Goal: Communication & Community: Answer question/provide support

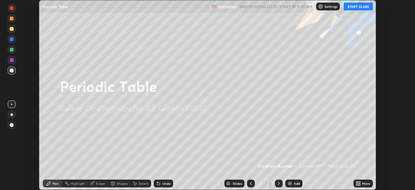
scroll to position [190, 415]
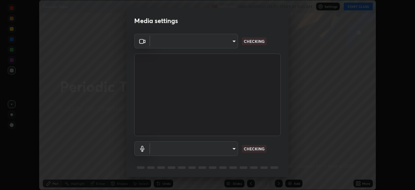
type input "80561a082d3f99f053040d1f6f9e463dddcb706712ae3923506b300433a280d2"
click at [210, 147] on body "Erase all Periodic Table Recording WAS SCHEDULED TO START AT 9:45 AM Settings S…" at bounding box center [207, 95] width 415 height 190
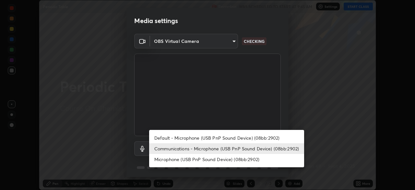
click at [203, 138] on li "Default - Microphone (USB PnP Sound Device) (08bb:2902)" at bounding box center [226, 137] width 155 height 11
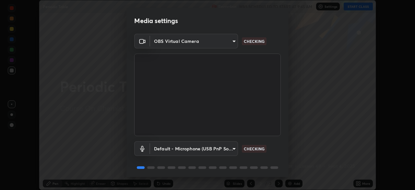
click at [199, 149] on body "Erase all Periodic Table Recording WAS SCHEDULED TO START AT 9:45 AM Settings S…" at bounding box center [207, 95] width 415 height 190
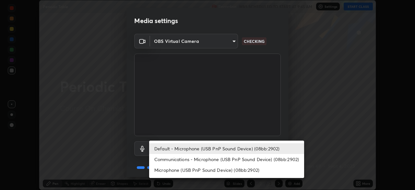
click at [195, 159] on li "Communications - Microphone (USB PnP Sound Device) (08bb:2902)" at bounding box center [226, 159] width 155 height 11
type input "communications"
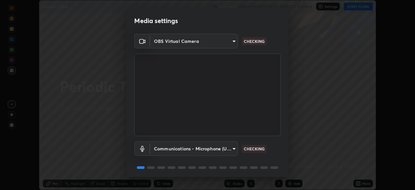
scroll to position [23, 0]
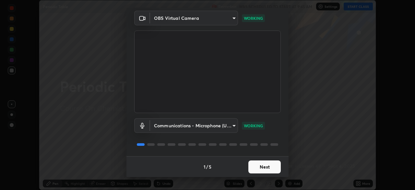
click at [270, 168] on button "Next" at bounding box center [264, 166] width 32 height 13
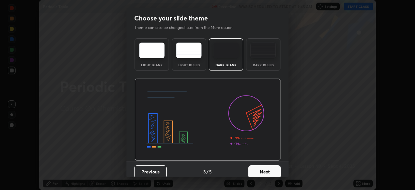
click at [270, 168] on button "Next" at bounding box center [264, 171] width 32 height 13
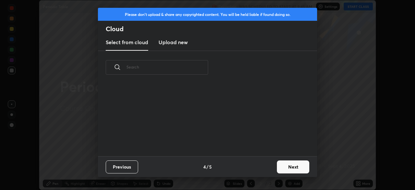
click at [290, 168] on button "Next" at bounding box center [293, 166] width 32 height 13
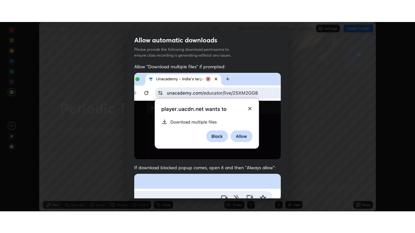
scroll to position [155, 0]
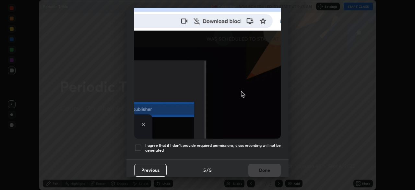
click at [138, 146] on div at bounding box center [138, 148] width 8 height 8
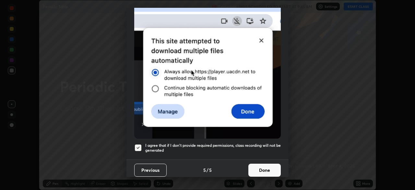
click at [265, 164] on button "Done" at bounding box center [264, 169] width 32 height 13
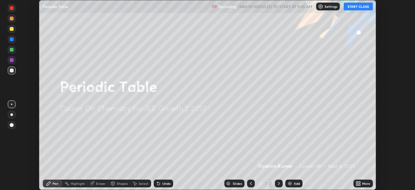
click at [355, 6] on button "START CLASS" at bounding box center [358, 7] width 29 height 8
click at [359, 184] on icon at bounding box center [360, 184] width 2 height 2
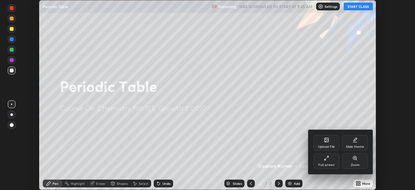
click at [326, 158] on icon at bounding box center [326, 157] width 5 height 5
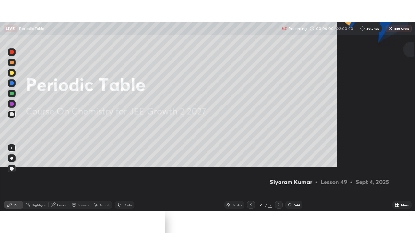
scroll to position [233, 415]
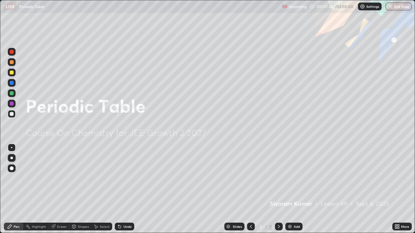
click at [119, 189] on icon at bounding box center [119, 227] width 3 height 3
click at [395, 189] on icon at bounding box center [396, 228] width 2 height 2
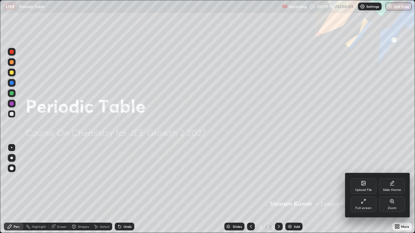
click at [364, 184] on icon at bounding box center [364, 184] width 4 height 2
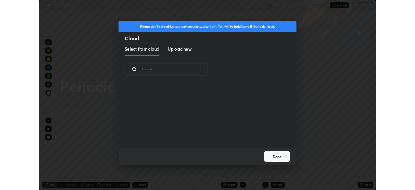
scroll to position [80, 208]
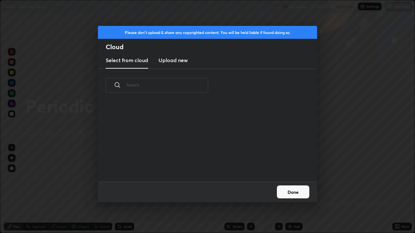
click at [173, 59] on h3 "Upload new" at bounding box center [173, 60] width 29 height 8
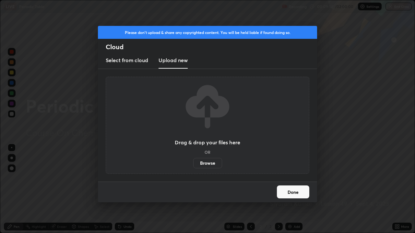
click at [208, 164] on label "Browse" at bounding box center [207, 163] width 29 height 10
click at [193, 164] on input "Browse" at bounding box center [193, 163] width 0 height 10
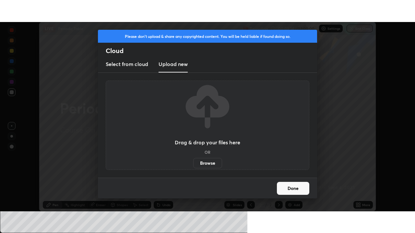
scroll to position [32225, 32000]
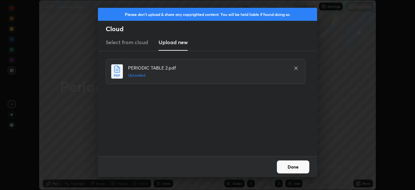
click at [289, 166] on button "Done" at bounding box center [293, 166] width 32 height 13
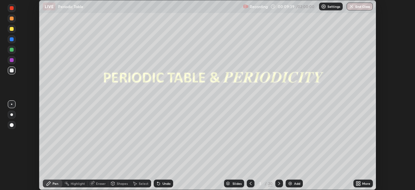
click at [278, 183] on icon at bounding box center [278, 183] width 5 height 5
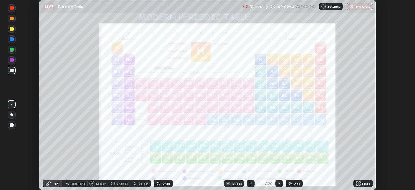
click at [279, 183] on icon at bounding box center [278, 183] width 5 height 5
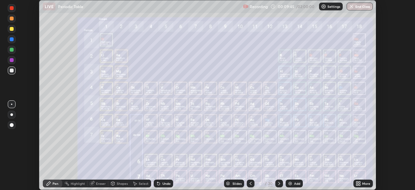
click at [278, 183] on icon at bounding box center [278, 183] width 5 height 5
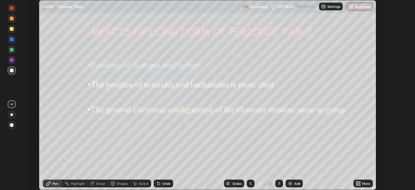
click at [362, 182] on div "More" at bounding box center [366, 183] width 8 height 3
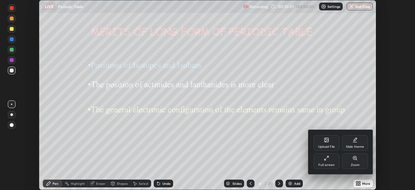
click at [329, 159] on icon at bounding box center [326, 157] width 5 height 5
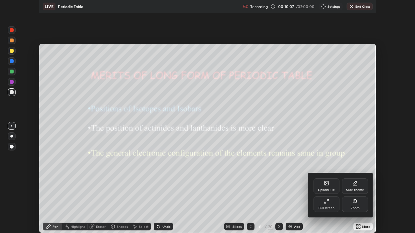
scroll to position [233, 415]
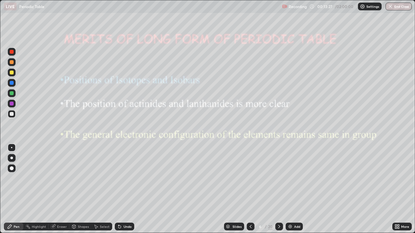
click at [298, 189] on div "Add" at bounding box center [297, 226] width 6 height 3
click at [296, 189] on div "Add" at bounding box center [293, 227] width 17 height 8
click at [127, 189] on div "Undo" at bounding box center [127, 226] width 8 height 3
click at [129, 189] on div "Undo" at bounding box center [124, 227] width 19 height 8
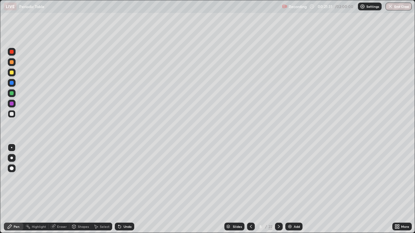
click at [127, 189] on div "Undo" at bounding box center [124, 227] width 19 height 8
click at [298, 189] on div "Add" at bounding box center [293, 227] width 17 height 8
click at [278, 189] on icon at bounding box center [278, 226] width 5 height 5
click at [249, 189] on icon at bounding box center [250, 226] width 5 height 5
click at [249, 189] on div at bounding box center [251, 227] width 8 height 8
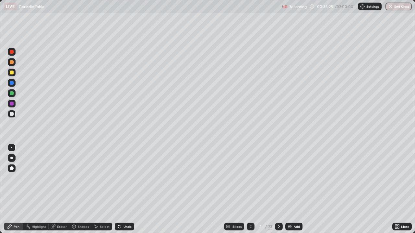
click at [250, 189] on icon at bounding box center [250, 226] width 5 height 5
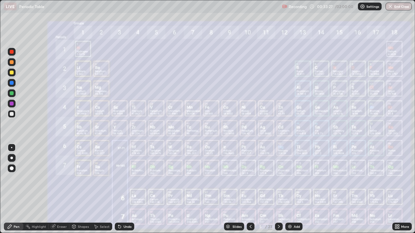
click at [249, 189] on div at bounding box center [251, 227] width 8 height 8
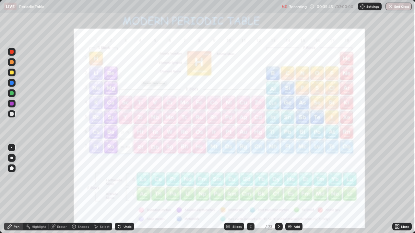
click at [292, 189] on div "Add" at bounding box center [293, 227] width 17 height 8
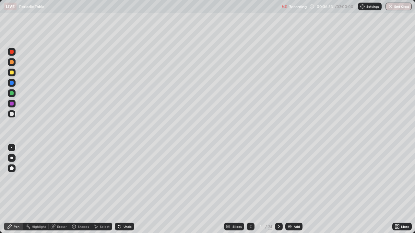
click at [247, 189] on div at bounding box center [251, 226] width 8 height 13
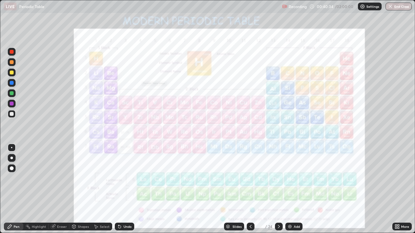
click at [289, 189] on img at bounding box center [289, 226] width 5 height 5
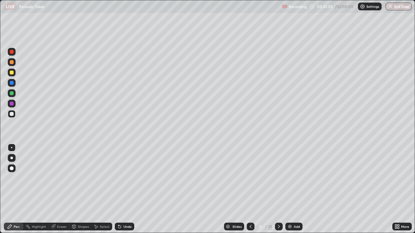
click at [249, 189] on icon at bounding box center [250, 226] width 5 height 5
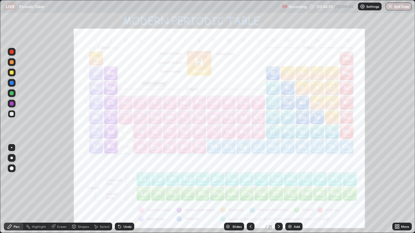
click at [275, 189] on div at bounding box center [279, 227] width 8 height 8
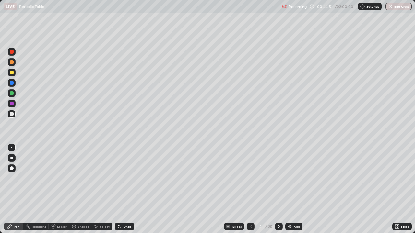
click at [280, 189] on div at bounding box center [279, 227] width 8 height 8
click at [247, 189] on div at bounding box center [251, 227] width 8 height 8
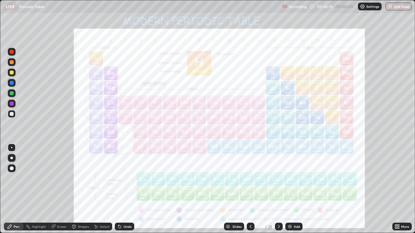
click at [278, 189] on icon at bounding box center [278, 226] width 5 height 5
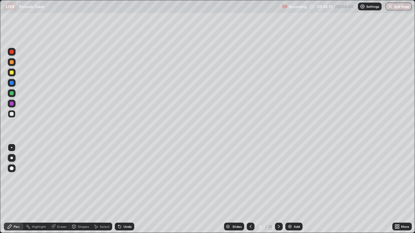
click at [278, 189] on icon at bounding box center [278, 226] width 5 height 5
click at [276, 189] on div at bounding box center [279, 227] width 8 height 8
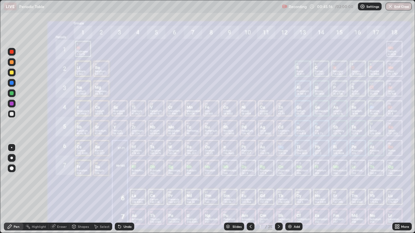
click at [276, 189] on icon at bounding box center [278, 226] width 5 height 5
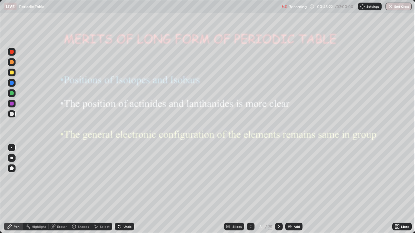
click at [277, 189] on div at bounding box center [279, 227] width 8 height 8
click at [275, 189] on div at bounding box center [279, 226] width 8 height 13
click at [276, 189] on div at bounding box center [279, 226] width 8 height 13
click at [279, 189] on div at bounding box center [279, 226] width 8 height 13
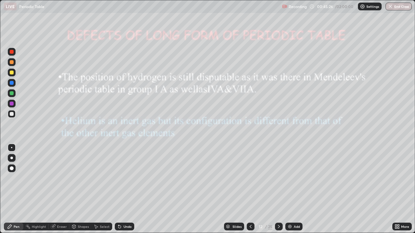
click at [277, 189] on icon at bounding box center [278, 226] width 5 height 5
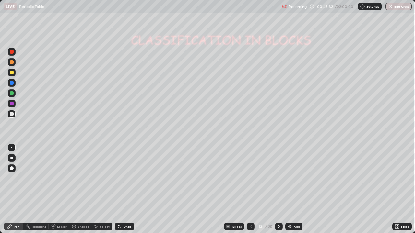
click at [276, 189] on div at bounding box center [279, 226] width 8 height 13
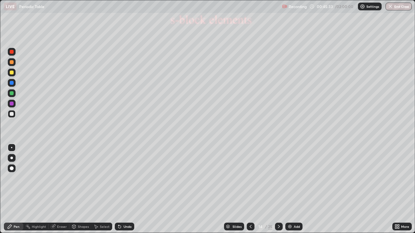
click at [249, 189] on icon at bounding box center [250, 226] width 5 height 5
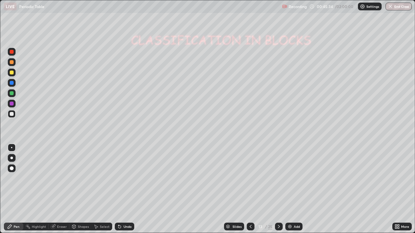
click at [249, 189] on icon at bounding box center [250, 226] width 5 height 5
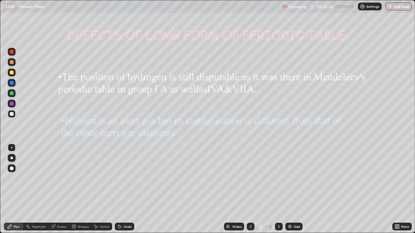
click at [247, 189] on div at bounding box center [251, 227] width 8 height 8
click at [247, 189] on div at bounding box center [251, 226] width 8 height 13
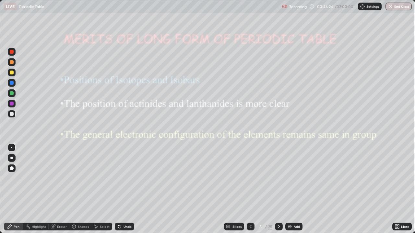
click at [251, 189] on icon at bounding box center [251, 226] width 2 height 3
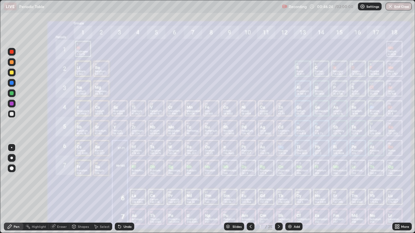
click at [298, 189] on div "Add" at bounding box center [297, 226] width 6 height 3
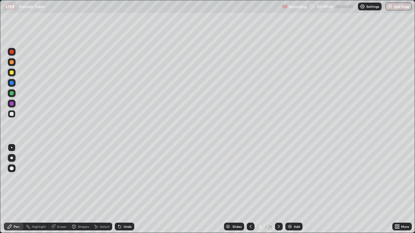
click at [279, 189] on icon at bounding box center [278, 226] width 5 height 5
click at [12, 115] on div at bounding box center [12, 114] width 4 height 4
click at [12, 55] on div at bounding box center [12, 52] width 8 height 8
click at [14, 52] on div at bounding box center [12, 52] width 8 height 8
click at [12, 114] on div at bounding box center [12, 114] width 4 height 4
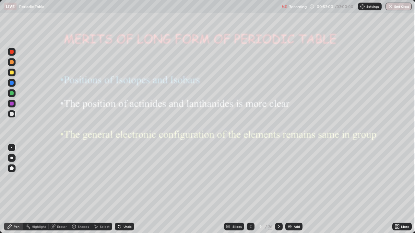
click at [11, 113] on div at bounding box center [12, 114] width 4 height 4
click at [278, 189] on icon at bounding box center [278, 226] width 5 height 5
click at [251, 189] on div at bounding box center [251, 226] width 8 height 13
click at [279, 189] on icon at bounding box center [278, 226] width 5 height 5
click at [278, 189] on icon at bounding box center [278, 226] width 5 height 5
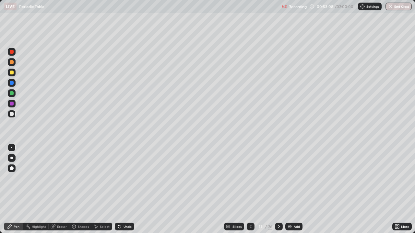
click at [278, 189] on icon at bounding box center [279, 226] width 2 height 3
click at [278, 189] on icon at bounding box center [278, 226] width 5 height 5
click at [12, 73] on div at bounding box center [12, 73] width 4 height 4
click at [281, 189] on div at bounding box center [279, 226] width 8 height 13
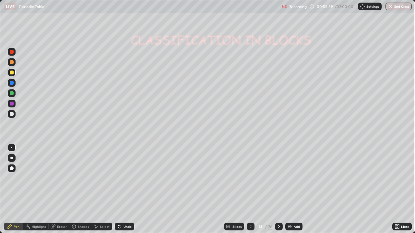
click at [250, 189] on icon at bounding box center [250, 226] width 5 height 5
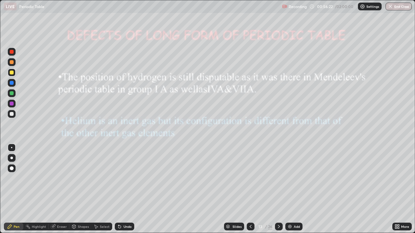
click at [278, 189] on icon at bounding box center [278, 226] width 5 height 5
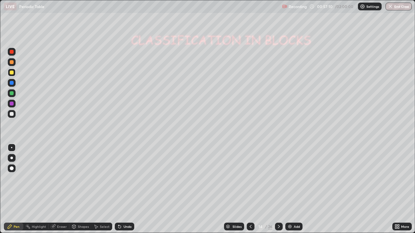
click at [277, 189] on icon at bounding box center [278, 226] width 5 height 5
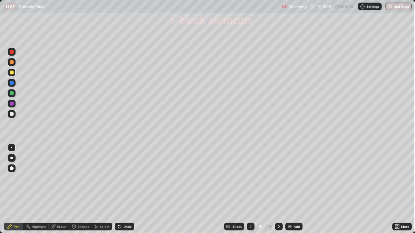
click at [13, 113] on div at bounding box center [12, 114] width 4 height 4
click at [280, 189] on div at bounding box center [279, 227] width 8 height 8
click at [291, 189] on img at bounding box center [289, 226] width 5 height 5
click at [250, 189] on icon at bounding box center [251, 226] width 2 height 3
click at [276, 189] on div at bounding box center [279, 226] width 8 height 13
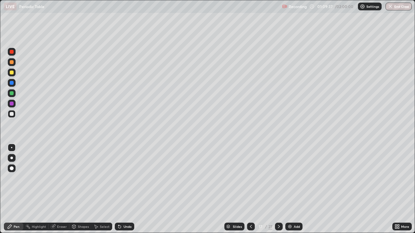
click at [278, 189] on icon at bounding box center [278, 226] width 5 height 5
click at [254, 189] on div at bounding box center [251, 227] width 8 height 8
click at [291, 189] on div "Add" at bounding box center [293, 227] width 17 height 8
click at [278, 189] on icon at bounding box center [278, 226] width 5 height 5
click at [12, 92] on div at bounding box center [12, 93] width 4 height 4
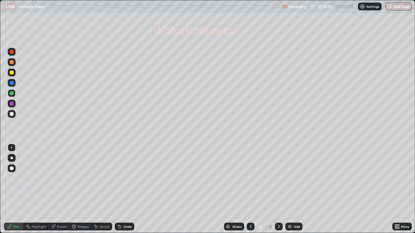
click at [14, 74] on div at bounding box center [12, 73] width 8 height 8
click at [125, 189] on div "Undo" at bounding box center [127, 226] width 8 height 3
click at [125, 189] on div "Undo" at bounding box center [124, 227] width 19 height 8
click at [123, 189] on div "Undo" at bounding box center [127, 226] width 8 height 3
click at [123, 189] on div "Undo" at bounding box center [124, 227] width 19 height 8
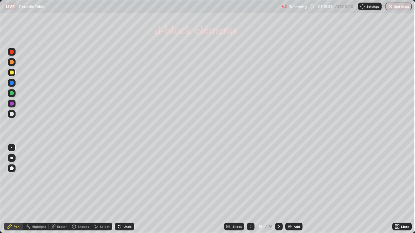
click at [58, 189] on div "Eraser" at bounding box center [62, 226] width 10 height 3
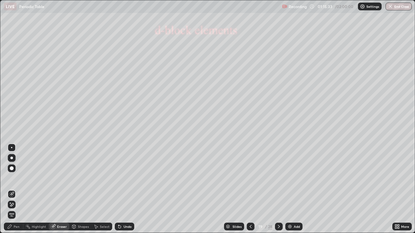
click at [12, 189] on icon at bounding box center [11, 205] width 5 height 6
click at [18, 189] on div "Pen" at bounding box center [17, 226] width 6 height 3
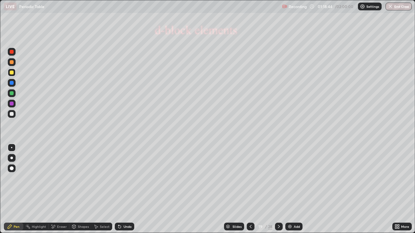
click at [278, 189] on div at bounding box center [279, 227] width 8 height 8
click at [250, 189] on div at bounding box center [251, 227] width 8 height 8
click at [296, 189] on div "Add" at bounding box center [293, 227] width 17 height 8
click at [13, 115] on div at bounding box center [12, 114] width 4 height 4
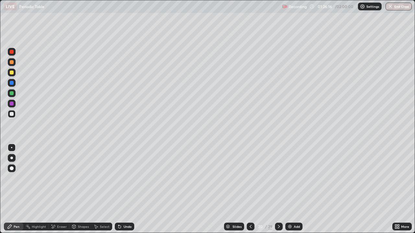
click at [278, 189] on icon at bounding box center [279, 226] width 2 height 3
click at [14, 113] on div at bounding box center [12, 114] width 8 height 8
click at [12, 72] on div at bounding box center [12, 73] width 4 height 4
click at [278, 189] on icon at bounding box center [278, 226] width 5 height 5
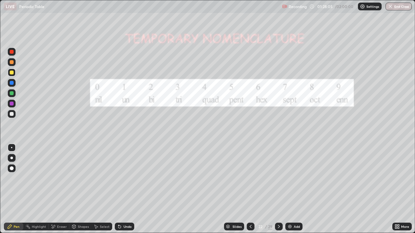
click at [250, 189] on icon at bounding box center [250, 226] width 5 height 5
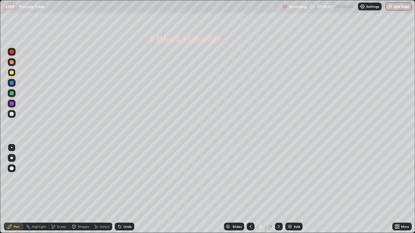
click at [278, 189] on icon at bounding box center [278, 226] width 5 height 5
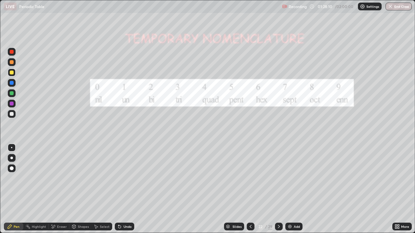
click at [251, 189] on icon at bounding box center [250, 226] width 5 height 5
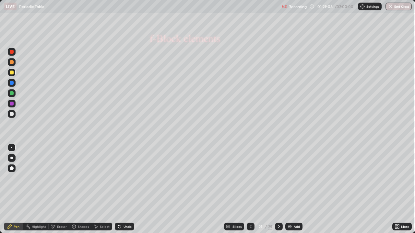
click at [123, 189] on div "Undo" at bounding box center [127, 226] width 8 height 3
click at [123, 189] on div "Undo" at bounding box center [124, 227] width 19 height 8
click at [127, 189] on div "Undo" at bounding box center [124, 227] width 19 height 8
click at [128, 189] on div "Undo" at bounding box center [127, 226] width 8 height 3
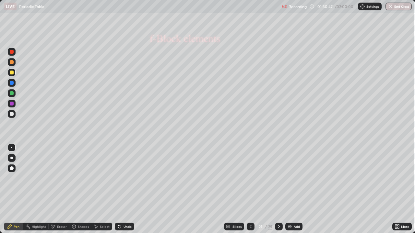
click at [279, 189] on icon at bounding box center [278, 226] width 5 height 5
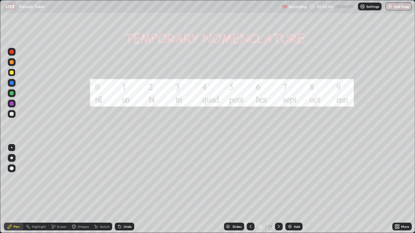
click at [250, 189] on icon at bounding box center [250, 226] width 5 height 5
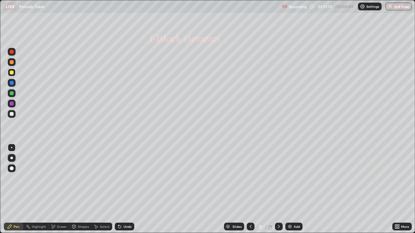
click at [250, 189] on icon at bounding box center [250, 226] width 5 height 5
click at [253, 189] on icon at bounding box center [250, 226] width 5 height 5
click at [126, 189] on div "Undo" at bounding box center [127, 226] width 8 height 3
click at [130, 189] on div "Undo" at bounding box center [124, 227] width 19 height 8
click at [129, 189] on div "Undo" at bounding box center [124, 227] width 19 height 8
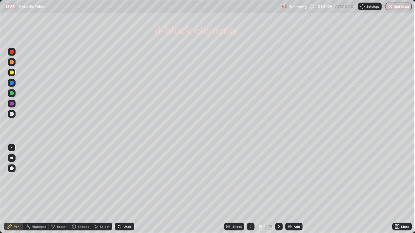
click at [131, 189] on div "Undo" at bounding box center [124, 227] width 19 height 8
click at [129, 189] on div "Undo" at bounding box center [127, 226] width 8 height 3
click at [126, 189] on div "Undo" at bounding box center [124, 227] width 19 height 8
click at [123, 189] on div "Undo" at bounding box center [127, 226] width 8 height 3
click at [282, 189] on div at bounding box center [279, 227] width 8 height 8
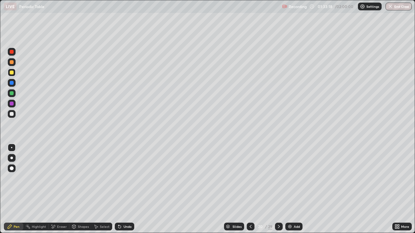
click at [278, 189] on icon at bounding box center [278, 226] width 5 height 5
click at [276, 189] on div at bounding box center [279, 227] width 8 height 8
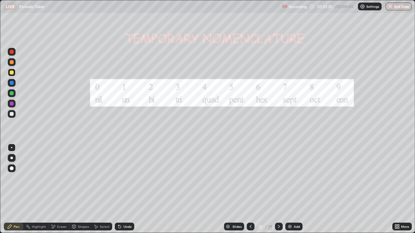
click at [278, 189] on icon at bounding box center [279, 226] width 2 height 3
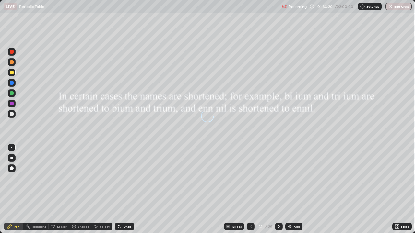
click at [278, 189] on icon at bounding box center [278, 226] width 5 height 5
click at [279, 189] on icon at bounding box center [278, 226] width 5 height 5
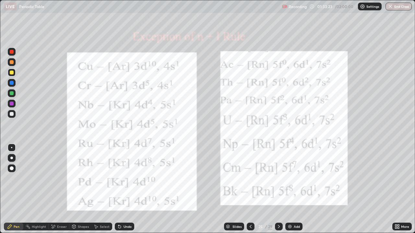
click at [250, 189] on icon at bounding box center [250, 226] width 5 height 5
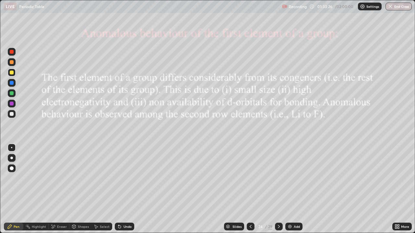
click at [278, 189] on icon at bounding box center [278, 226] width 5 height 5
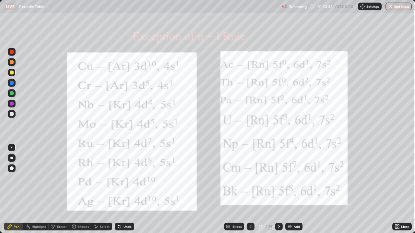
click at [252, 189] on icon at bounding box center [250, 226] width 5 height 5
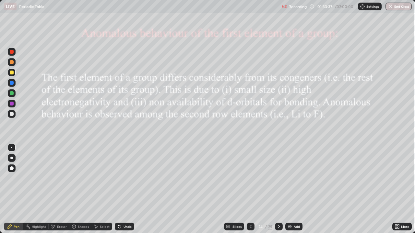
click at [249, 189] on div at bounding box center [251, 227] width 8 height 8
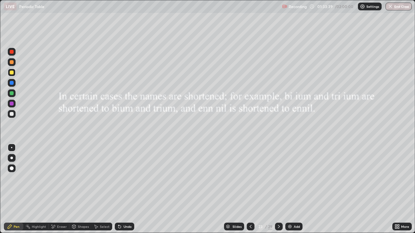
click at [250, 189] on icon at bounding box center [251, 226] width 2 height 3
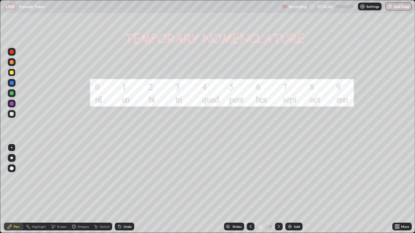
click at [250, 189] on icon at bounding box center [250, 226] width 5 height 5
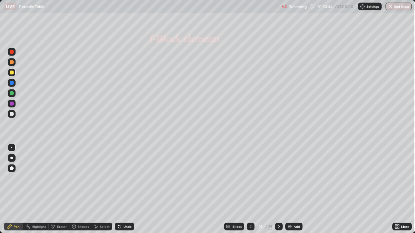
click at [296, 189] on div "Add" at bounding box center [297, 226] width 6 height 3
click at [293, 189] on div "Add" at bounding box center [294, 227] width 17 height 8
click at [278, 189] on icon at bounding box center [278, 226] width 5 height 5
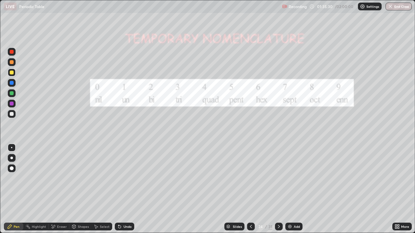
click at [278, 189] on icon at bounding box center [278, 226] width 5 height 5
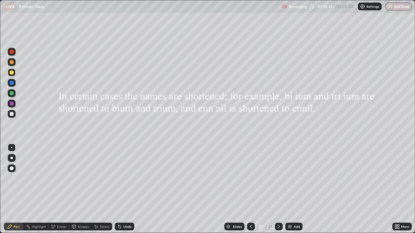
click at [249, 189] on icon at bounding box center [250, 226] width 5 height 5
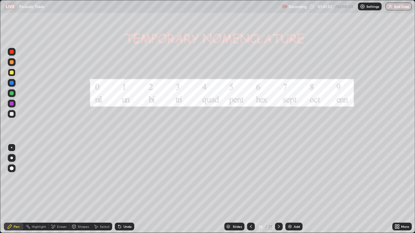
click at [127, 189] on div "Undo" at bounding box center [127, 226] width 8 height 3
click at [126, 189] on div "Undo" at bounding box center [124, 227] width 19 height 8
click at [278, 189] on div at bounding box center [279, 227] width 8 height 8
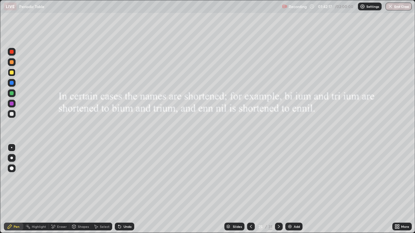
click at [13, 114] on div at bounding box center [12, 114] width 4 height 4
click at [12, 112] on div at bounding box center [12, 114] width 4 height 4
click at [12, 52] on div at bounding box center [12, 52] width 4 height 4
click at [280, 189] on div at bounding box center [279, 226] width 8 height 13
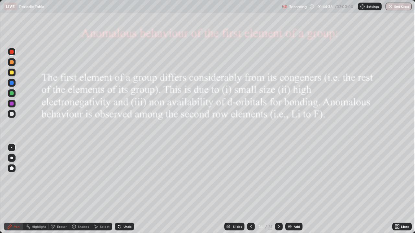
click at [9, 73] on div at bounding box center [12, 73] width 8 height 8
click at [277, 189] on div at bounding box center [279, 227] width 8 height 8
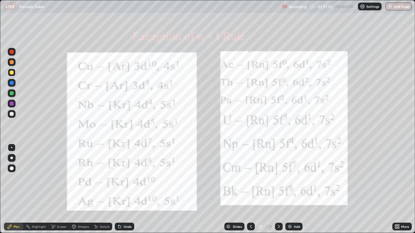
click at [14, 53] on div at bounding box center [12, 52] width 8 height 8
click at [395, 4] on button "End Class" at bounding box center [399, 7] width 26 height 8
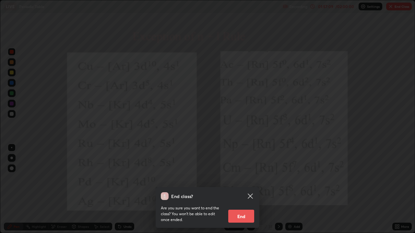
click at [248, 189] on button "End" at bounding box center [241, 216] width 26 height 13
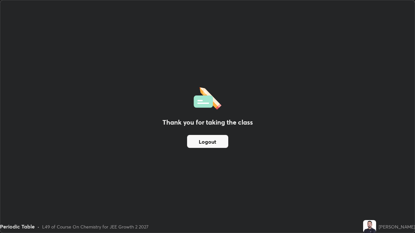
click at [220, 141] on button "Logout" at bounding box center [207, 141] width 41 height 13
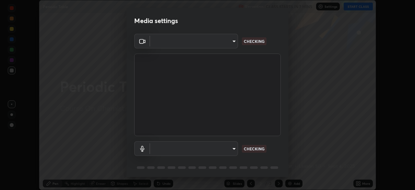
scroll to position [190, 415]
click at [211, 147] on body "Erase all Periodic Table Recording CLASS STARTS IN 7 MINS Settings START CLASS …" at bounding box center [207, 95] width 415 height 190
type input "80561a082d3f99f053040d1f6f9e463dddcb706712ae3923506b300433a280d2"
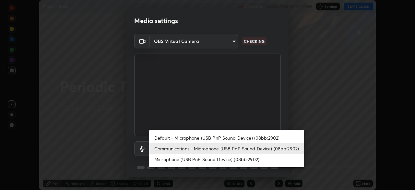
click at [192, 137] on li "Default - Microphone (USB PnP Sound Device) (08bb:2902)" at bounding box center [226, 137] width 155 height 11
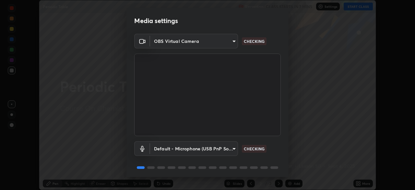
click at [192, 147] on body "Erase all Periodic Table Recording CLASS STARTS IN 7 MINS Settings START CLASS …" at bounding box center [207, 95] width 415 height 190
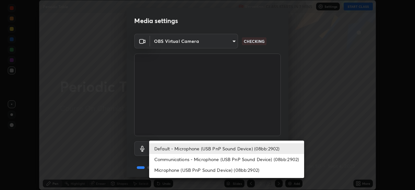
click at [191, 158] on li "Communications - Microphone (USB PnP Sound Device) (08bb:2902)" at bounding box center [226, 159] width 155 height 11
type input "communications"
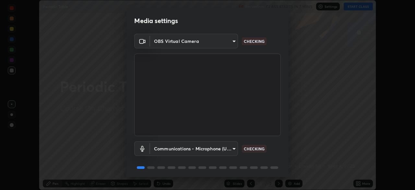
scroll to position [23, 0]
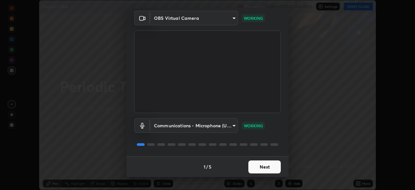
click at [271, 172] on button "Next" at bounding box center [264, 166] width 32 height 13
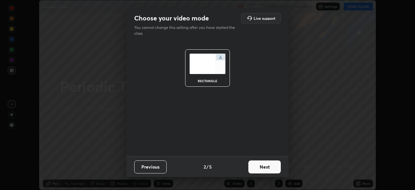
scroll to position [0, 0]
click at [269, 170] on button "Next" at bounding box center [264, 166] width 32 height 13
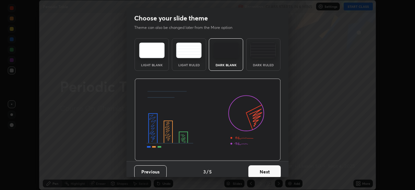
click at [271, 167] on button "Next" at bounding box center [264, 171] width 32 height 13
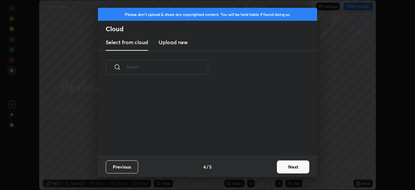
click at [289, 167] on button "Next" at bounding box center [293, 166] width 32 height 13
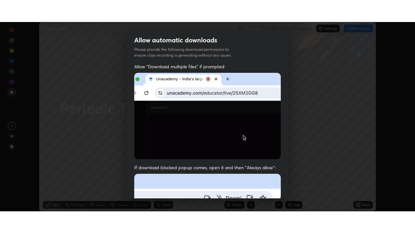
scroll to position [155, 0]
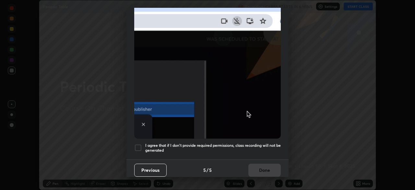
click at [136, 144] on div at bounding box center [138, 148] width 8 height 8
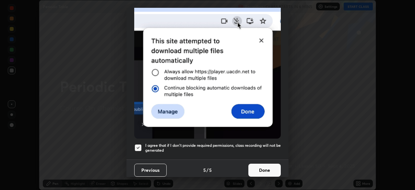
click at [263, 163] on button "Done" at bounding box center [264, 169] width 32 height 13
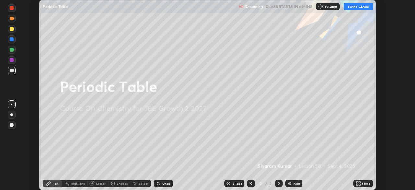
click at [354, 4] on button "START CLASS" at bounding box center [358, 7] width 29 height 8
click at [354, 184] on div "More" at bounding box center [362, 183] width 19 height 8
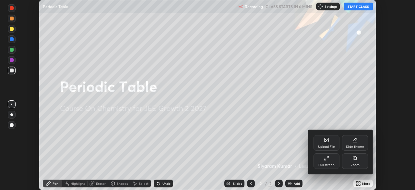
click at [326, 163] on div "Full screen" at bounding box center [326, 164] width 16 height 3
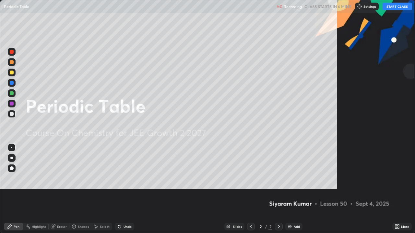
scroll to position [233, 415]
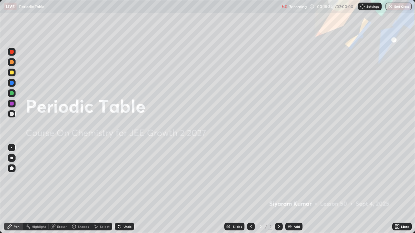
click at [129, 189] on div "Undo" at bounding box center [124, 227] width 19 height 8
click at [127, 189] on div "Undo" at bounding box center [127, 226] width 8 height 3
click at [128, 189] on div "Undo" at bounding box center [127, 226] width 8 height 3
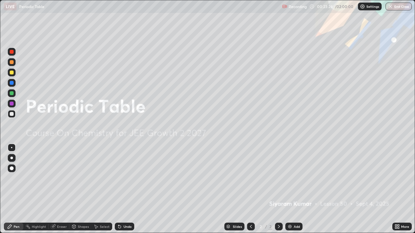
click at [296, 189] on div "Add" at bounding box center [297, 226] width 6 height 3
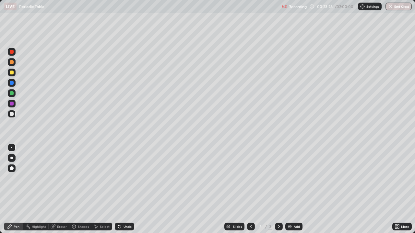
click at [395, 189] on icon at bounding box center [396, 226] width 2 height 2
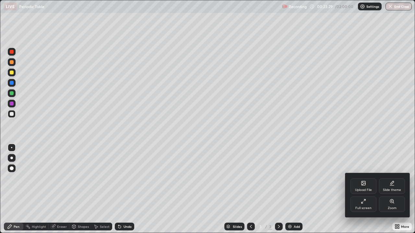
click at [363, 185] on icon at bounding box center [363, 184] width 4 height 4
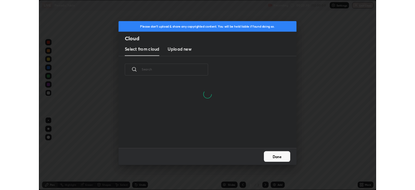
scroll to position [49, 208]
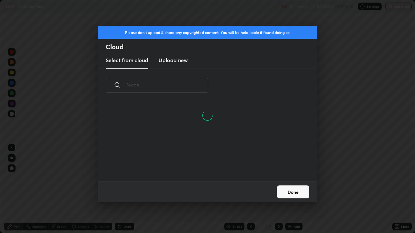
click at [173, 59] on h3 "Upload new" at bounding box center [173, 60] width 29 height 8
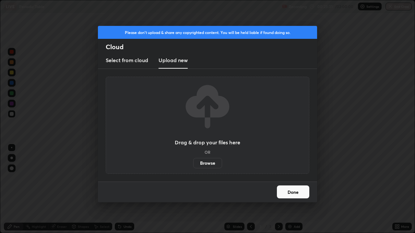
click at [209, 164] on label "Browse" at bounding box center [207, 163] width 29 height 10
click at [193, 164] on input "Browse" at bounding box center [193, 163] width 0 height 10
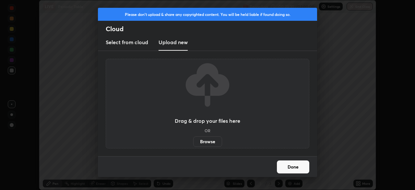
scroll to position [32225, 32000]
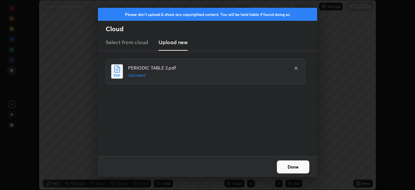
click at [296, 166] on button "Done" at bounding box center [293, 166] width 32 height 13
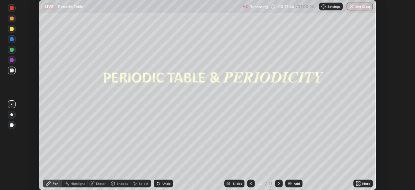
click at [236, 183] on div "Slides" at bounding box center [237, 183] width 9 height 3
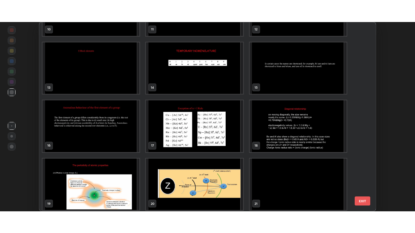
scroll to position [218, 0]
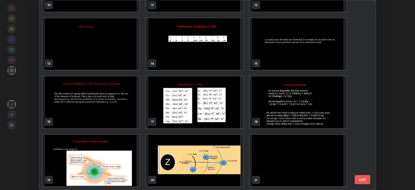
click at [274, 99] on img "grid" at bounding box center [298, 102] width 97 height 52
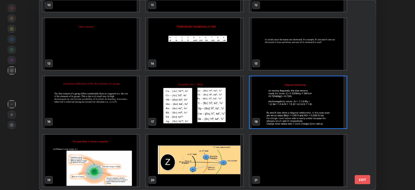
click at [277, 96] on img "grid" at bounding box center [298, 102] width 97 height 52
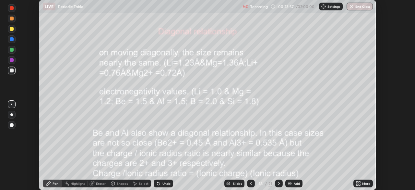
click at [358, 183] on icon at bounding box center [357, 182] width 2 height 2
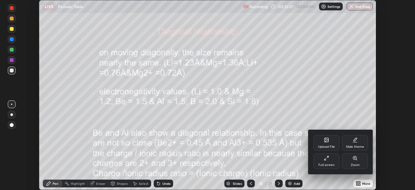
click at [328, 159] on icon at bounding box center [326, 157] width 5 height 5
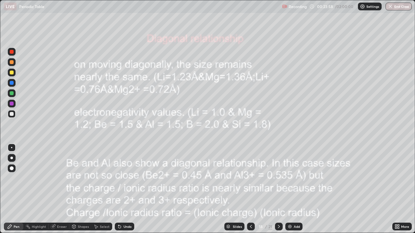
scroll to position [233, 415]
click at [13, 51] on div at bounding box center [12, 52] width 4 height 4
click at [13, 52] on div at bounding box center [12, 52] width 4 height 4
click at [12, 94] on div at bounding box center [12, 93] width 4 height 4
click at [15, 63] on div at bounding box center [12, 62] width 8 height 8
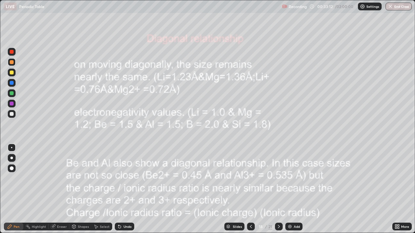
click at [277, 189] on icon at bounding box center [278, 226] width 5 height 5
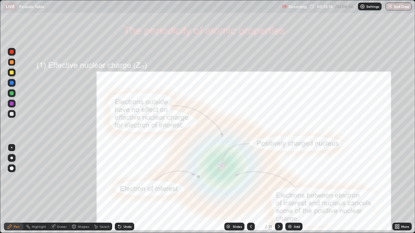
click at [249, 189] on icon at bounding box center [250, 226] width 5 height 5
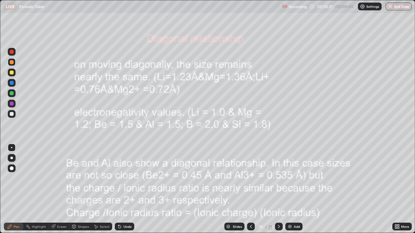
click at [278, 189] on icon at bounding box center [278, 226] width 5 height 5
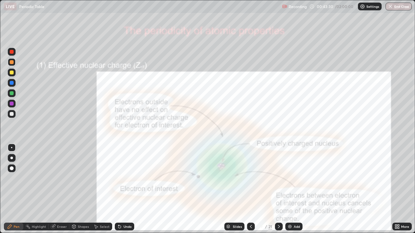
click at [279, 189] on icon at bounding box center [278, 226] width 5 height 5
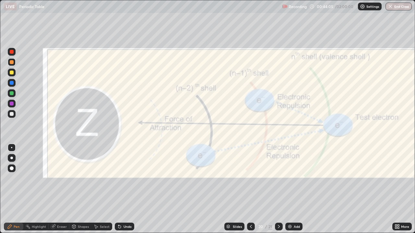
click at [278, 189] on icon at bounding box center [278, 226] width 5 height 5
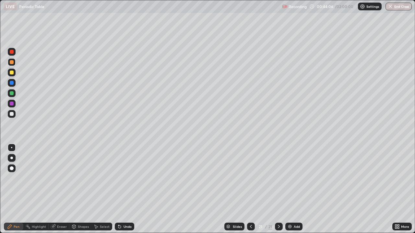
click at [250, 189] on icon at bounding box center [250, 226] width 5 height 5
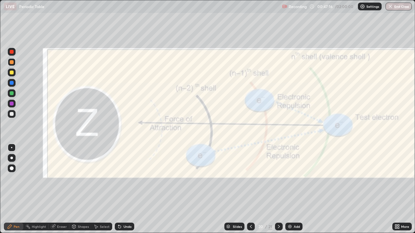
click at [276, 189] on icon at bounding box center [278, 226] width 5 height 5
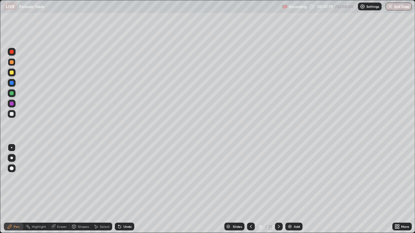
click at [396, 189] on icon at bounding box center [396, 226] width 2 height 2
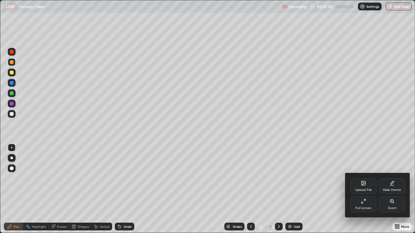
click at [367, 183] on div "Upload File" at bounding box center [363, 187] width 26 height 16
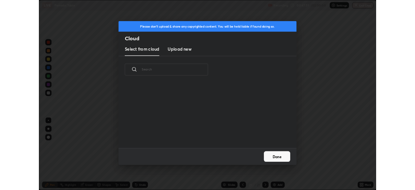
scroll to position [80, 208]
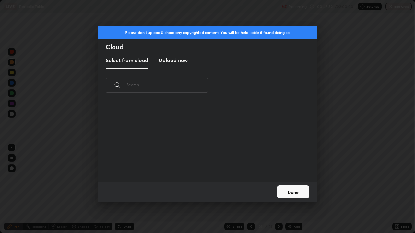
click at [180, 61] on h3 "Upload new" at bounding box center [173, 60] width 29 height 8
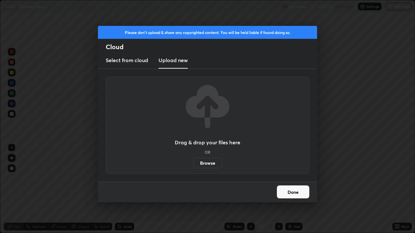
click at [208, 161] on label "Browse" at bounding box center [207, 163] width 29 height 10
click at [193, 161] on input "Browse" at bounding box center [193, 163] width 0 height 10
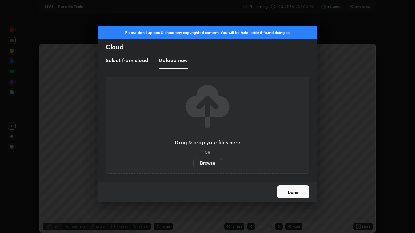
scroll to position [32225, 32000]
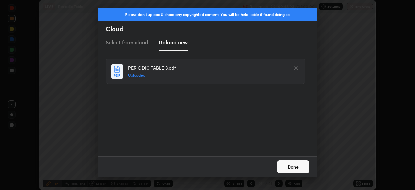
click at [298, 168] on button "Done" at bounding box center [293, 166] width 32 height 13
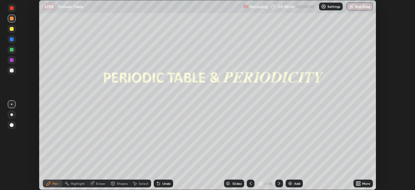
click at [279, 182] on icon at bounding box center [278, 183] width 5 height 5
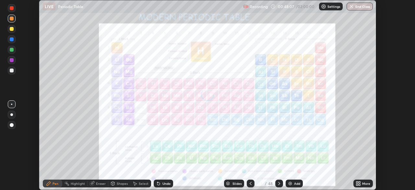
click at [279, 180] on div at bounding box center [279, 183] width 8 height 8
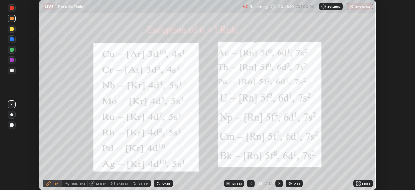
click at [278, 183] on icon at bounding box center [278, 183] width 5 height 5
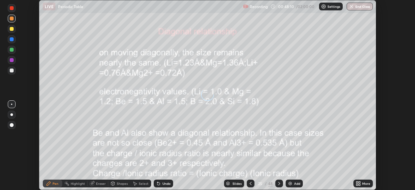
click at [279, 182] on icon at bounding box center [278, 183] width 5 height 5
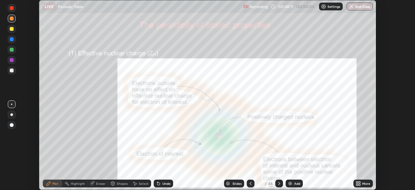
click at [279, 183] on icon at bounding box center [278, 183] width 5 height 5
click at [278, 183] on icon at bounding box center [278, 183] width 5 height 5
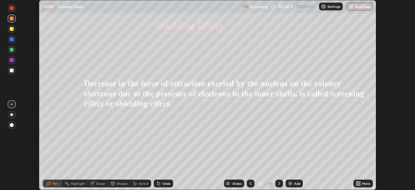
click at [279, 180] on div at bounding box center [279, 183] width 8 height 8
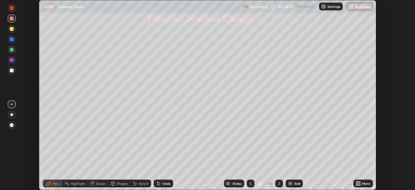
click at [250, 183] on icon at bounding box center [250, 183] width 5 height 5
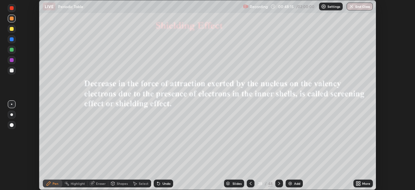
click at [250, 183] on icon at bounding box center [250, 183] width 5 height 5
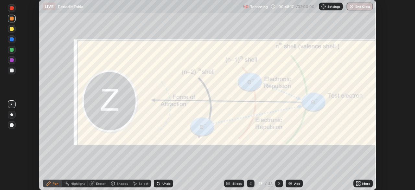
click at [280, 181] on icon at bounding box center [278, 183] width 5 height 5
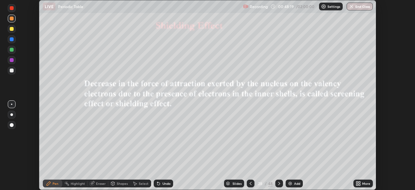
click at [357, 181] on icon at bounding box center [357, 182] width 2 height 2
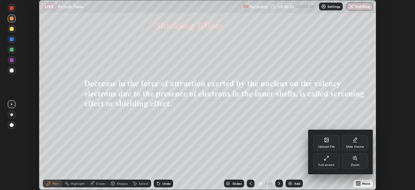
click at [331, 157] on div "Full screen" at bounding box center [326, 161] width 26 height 16
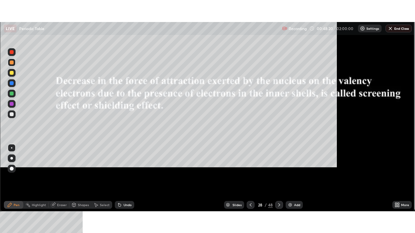
scroll to position [233, 415]
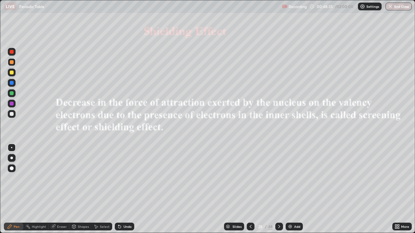
click at [15, 115] on div at bounding box center [12, 114] width 8 height 8
click at [13, 115] on div at bounding box center [12, 114] width 4 height 4
click at [14, 52] on div at bounding box center [12, 52] width 8 height 8
click at [11, 75] on div at bounding box center [12, 73] width 8 height 8
click at [12, 71] on div at bounding box center [12, 73] width 4 height 4
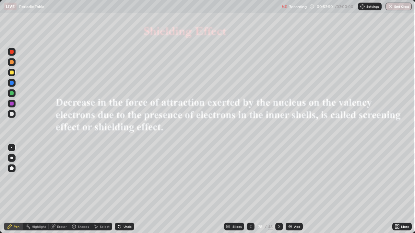
click at [12, 73] on div at bounding box center [12, 73] width 4 height 4
click at [278, 189] on icon at bounding box center [279, 226] width 2 height 3
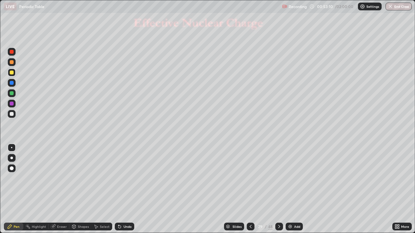
click at [250, 189] on icon at bounding box center [250, 226] width 5 height 5
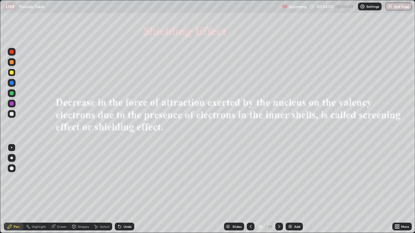
click at [248, 189] on icon at bounding box center [250, 226] width 5 height 5
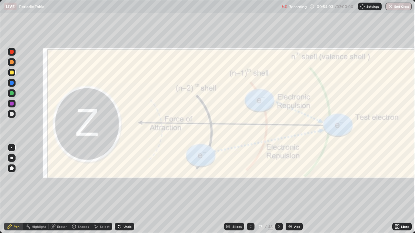
click at [250, 189] on icon at bounding box center [250, 226] width 5 height 5
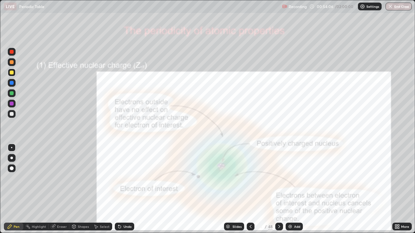
click at [278, 189] on icon at bounding box center [278, 226] width 5 height 5
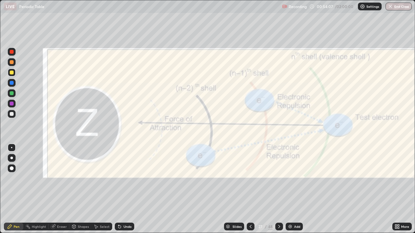
click at [278, 189] on div at bounding box center [279, 227] width 8 height 8
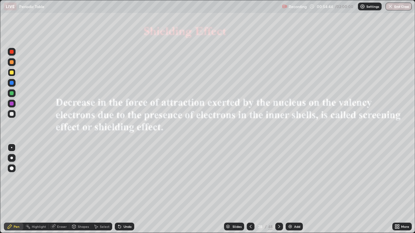
click at [250, 189] on icon at bounding box center [250, 226] width 5 height 5
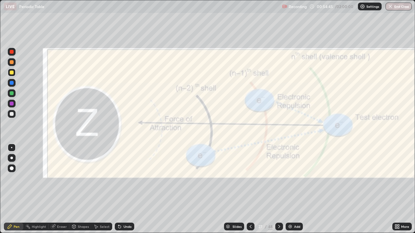
click at [278, 189] on icon at bounding box center [278, 226] width 5 height 5
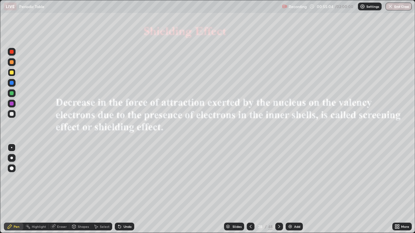
click at [126, 189] on div "Undo" at bounding box center [127, 226] width 8 height 3
click at [121, 189] on icon at bounding box center [119, 226] width 5 height 5
click at [277, 189] on icon at bounding box center [278, 226] width 5 height 5
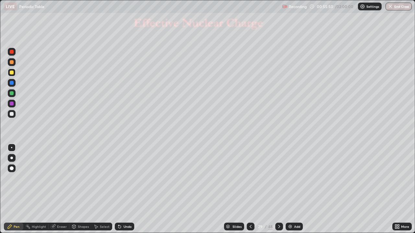
click at [11, 52] on div at bounding box center [12, 52] width 4 height 4
click at [278, 189] on icon at bounding box center [279, 226] width 2 height 3
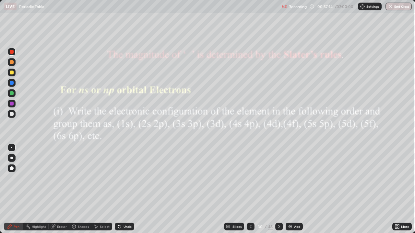
click at [258, 189] on div "30" at bounding box center [260, 227] width 6 height 4
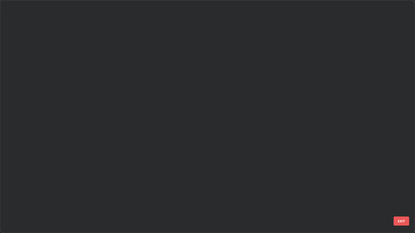
scroll to position [231, 411]
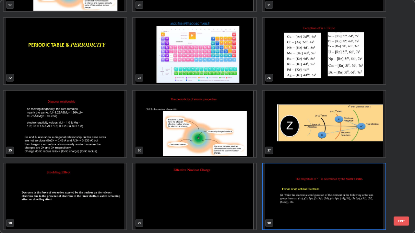
click at [182, 189] on img "grid" at bounding box center [194, 197] width 123 height 66
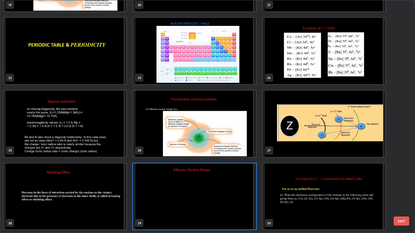
click at [181, 189] on img "grid" at bounding box center [194, 197] width 123 height 66
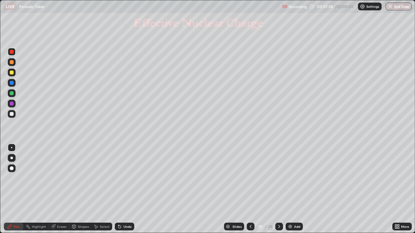
click at [281, 189] on div at bounding box center [279, 227] width 8 height 8
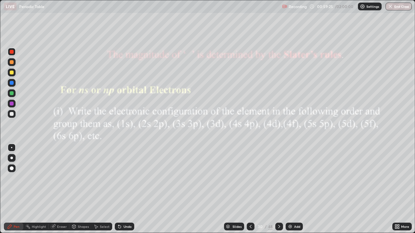
click at [11, 113] on div at bounding box center [12, 114] width 4 height 4
click at [277, 189] on icon at bounding box center [278, 226] width 5 height 5
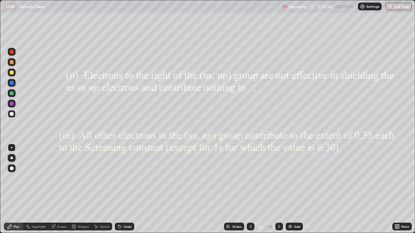
click at [249, 189] on icon at bounding box center [250, 226] width 5 height 5
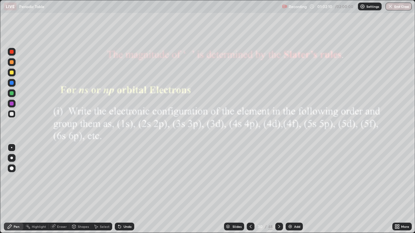
click at [278, 189] on icon at bounding box center [278, 226] width 5 height 5
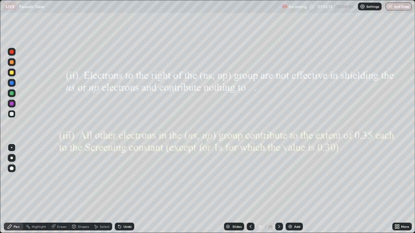
click at [13, 114] on div at bounding box center [12, 114] width 4 height 4
click at [13, 50] on div at bounding box center [12, 52] width 4 height 4
click at [12, 52] on div at bounding box center [12, 52] width 4 height 4
click at [251, 189] on icon at bounding box center [250, 226] width 5 height 5
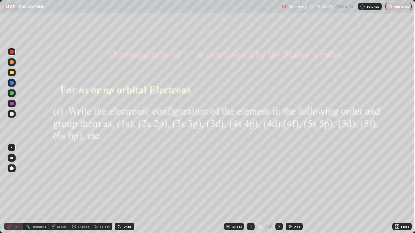
click at [278, 189] on icon at bounding box center [278, 226] width 5 height 5
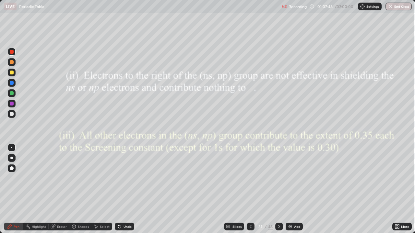
click at [278, 189] on icon at bounding box center [278, 226] width 5 height 5
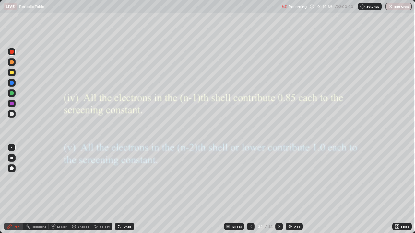
click at [278, 189] on icon at bounding box center [278, 226] width 5 height 5
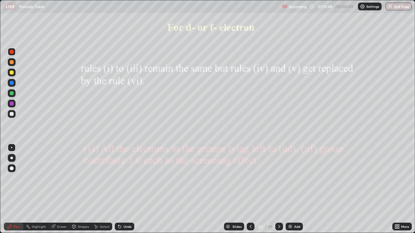
click at [282, 189] on div at bounding box center [279, 227] width 8 height 8
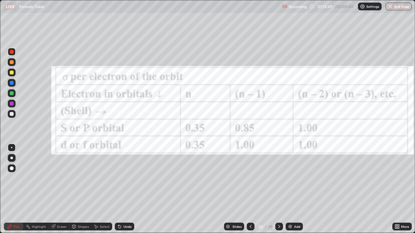
click at [250, 189] on icon at bounding box center [250, 226] width 5 height 5
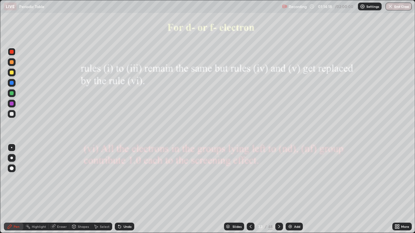
click at [277, 189] on icon at bounding box center [278, 226] width 5 height 5
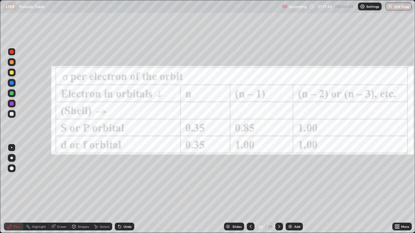
click at [279, 189] on icon at bounding box center [278, 226] width 5 height 5
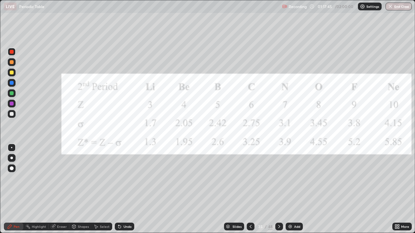
click at [253, 189] on div at bounding box center [251, 227] width 8 height 8
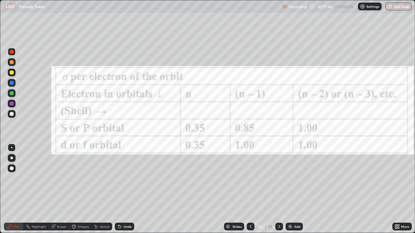
click at [297, 189] on div "Add" at bounding box center [297, 226] width 6 height 3
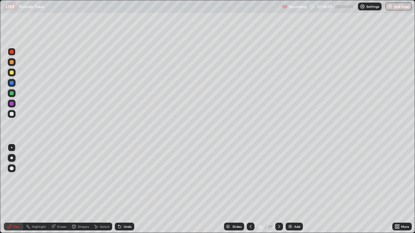
click at [11, 74] on div at bounding box center [12, 73] width 4 height 4
click at [14, 53] on div at bounding box center [12, 52] width 8 height 8
click at [13, 53] on div at bounding box center [12, 52] width 4 height 4
click at [13, 94] on div at bounding box center [12, 93] width 4 height 4
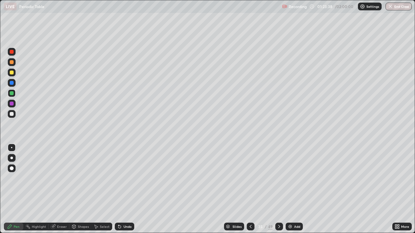
click at [60, 189] on div "Eraser" at bounding box center [62, 226] width 10 height 3
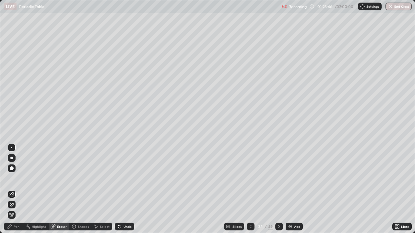
click at [12, 189] on icon at bounding box center [11, 205] width 5 height 6
click at [17, 189] on div "Pen" at bounding box center [17, 226] width 6 height 3
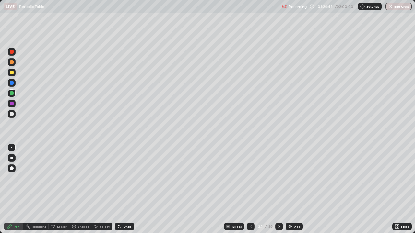
click at [59, 189] on div "Eraser" at bounding box center [62, 226] width 10 height 3
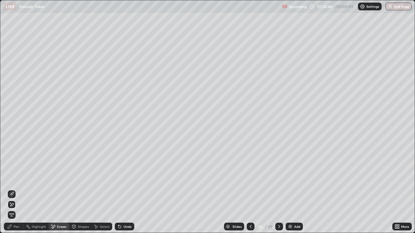
click at [18, 189] on div "Pen" at bounding box center [17, 226] width 6 height 3
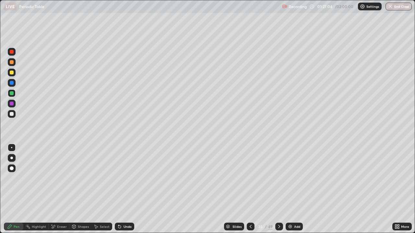
click at [278, 189] on icon at bounding box center [278, 226] width 5 height 5
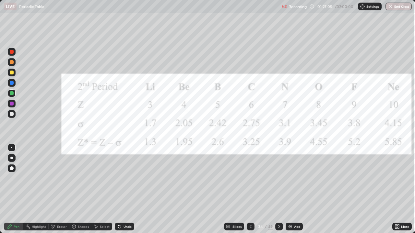
click at [251, 189] on icon at bounding box center [250, 226] width 5 height 5
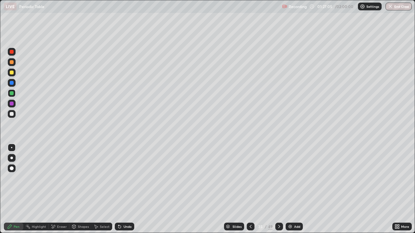
click at [298, 189] on div "Add" at bounding box center [297, 226] width 6 height 3
click at [12, 52] on div at bounding box center [12, 52] width 4 height 4
click at [63, 189] on div "Eraser" at bounding box center [62, 226] width 10 height 3
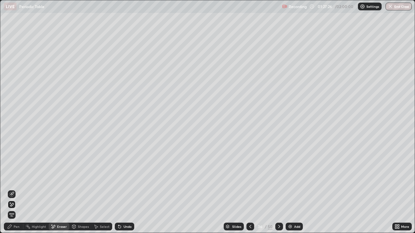
click at [12, 189] on div "Pen" at bounding box center [13, 227] width 19 height 8
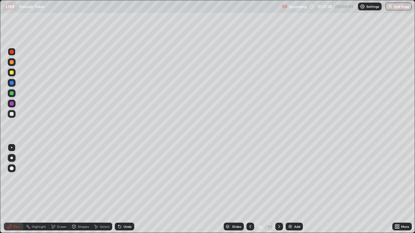
click at [10, 113] on div at bounding box center [12, 114] width 4 height 4
click at [128, 189] on div "Undo" at bounding box center [127, 226] width 8 height 3
click at [130, 189] on div "Undo" at bounding box center [127, 226] width 8 height 3
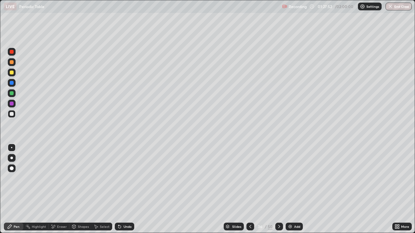
click at [131, 189] on div "Undo" at bounding box center [124, 227] width 19 height 8
click at [132, 189] on div "Undo" at bounding box center [124, 227] width 19 height 8
click at [125, 189] on div "Undo" at bounding box center [127, 226] width 8 height 3
click at [11, 73] on div at bounding box center [12, 73] width 4 height 4
click at [125, 189] on div "Undo" at bounding box center [127, 226] width 8 height 3
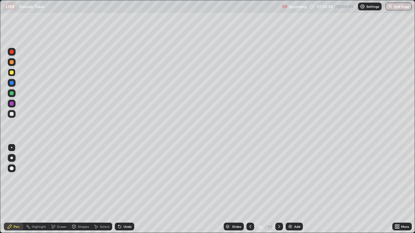
click at [126, 189] on div "Undo" at bounding box center [127, 226] width 8 height 3
click at [123, 189] on div "Undo" at bounding box center [127, 226] width 8 height 3
click at [292, 189] on img at bounding box center [290, 226] width 5 height 5
click at [249, 189] on div at bounding box center [251, 227] width 8 height 8
click at [278, 189] on icon at bounding box center [278, 226] width 5 height 5
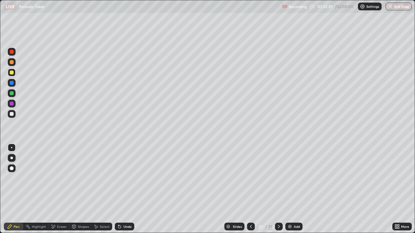
click at [10, 53] on div at bounding box center [12, 52] width 4 height 4
click at [10, 114] on div at bounding box center [12, 114] width 4 height 4
click at [10, 113] on div at bounding box center [12, 114] width 4 height 4
click at [12, 73] on div at bounding box center [12, 73] width 4 height 4
click at [127, 189] on div "Undo" at bounding box center [127, 226] width 8 height 3
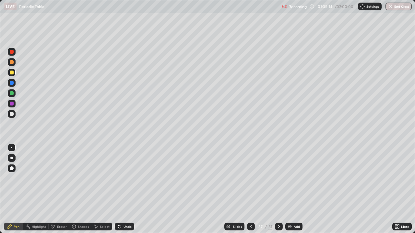
click at [128, 189] on div "Undo" at bounding box center [124, 227] width 19 height 8
click at [127, 189] on div "Undo" at bounding box center [124, 227] width 19 height 8
click at [128, 189] on div "Undo" at bounding box center [124, 227] width 19 height 8
click at [281, 189] on icon at bounding box center [278, 226] width 5 height 5
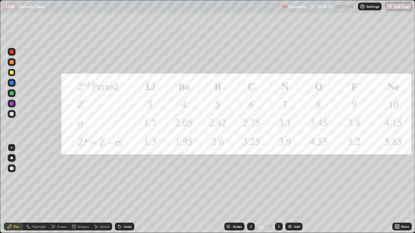
click at [12, 51] on div at bounding box center [12, 52] width 4 height 4
click at [13, 51] on div at bounding box center [12, 52] width 4 height 4
click at [278, 189] on icon at bounding box center [278, 226] width 5 height 5
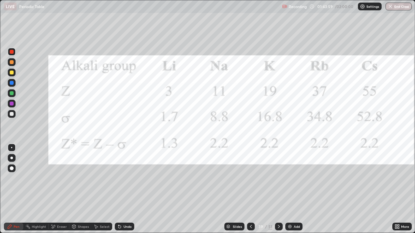
click at [277, 189] on icon at bounding box center [278, 226] width 5 height 5
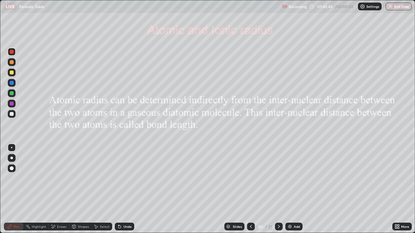
click at [131, 189] on div "Undo" at bounding box center [124, 227] width 19 height 8
click at [128, 189] on div "Undo" at bounding box center [124, 227] width 19 height 8
click at [278, 189] on icon at bounding box center [278, 226] width 5 height 5
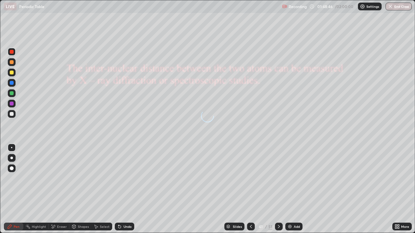
click at [250, 189] on div at bounding box center [251, 227] width 8 height 8
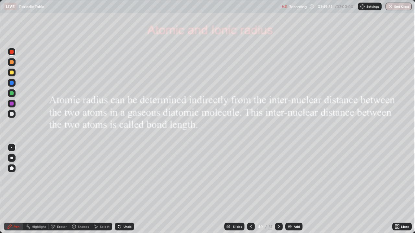
click at [278, 189] on icon at bounding box center [278, 226] width 5 height 5
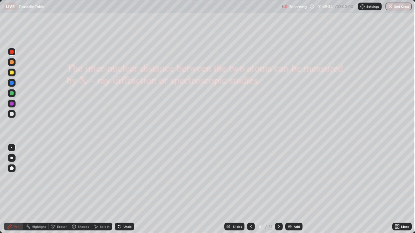
click at [11, 72] on div at bounding box center [12, 73] width 4 height 4
click at [279, 189] on icon at bounding box center [278, 226] width 5 height 5
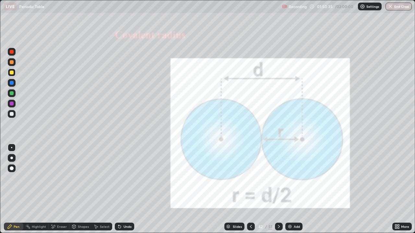
click at [250, 189] on icon at bounding box center [250, 226] width 5 height 5
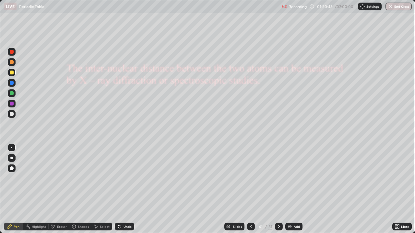
click at [278, 189] on icon at bounding box center [278, 226] width 5 height 5
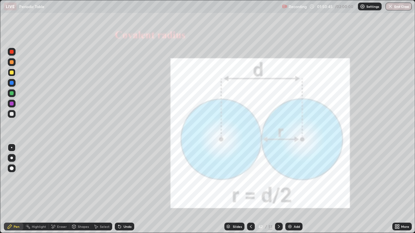
click at [247, 189] on div at bounding box center [251, 227] width 8 height 8
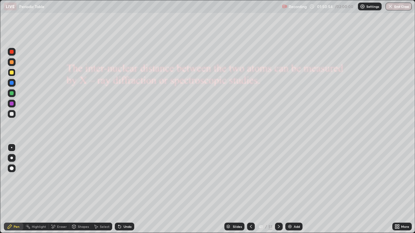
click at [278, 189] on icon at bounding box center [279, 226] width 2 height 3
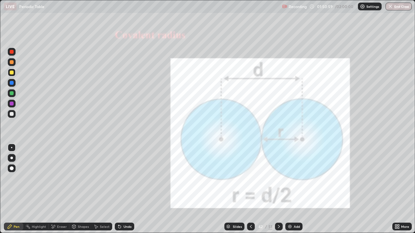
click at [250, 189] on icon at bounding box center [250, 226] width 5 height 5
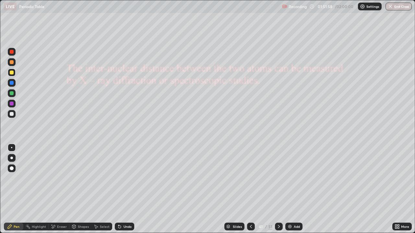
click at [278, 189] on icon at bounding box center [279, 226] width 2 height 3
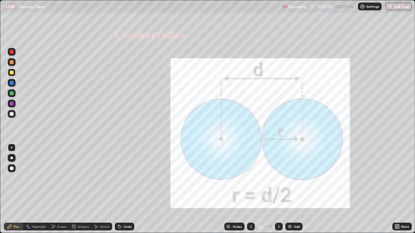
click at [12, 72] on div at bounding box center [12, 73] width 4 height 4
click at [124, 189] on div "Undo" at bounding box center [127, 226] width 8 height 3
click at [118, 189] on div "Undo" at bounding box center [124, 227] width 19 height 8
click at [11, 113] on div at bounding box center [12, 114] width 4 height 4
click at [10, 113] on div at bounding box center [12, 114] width 4 height 4
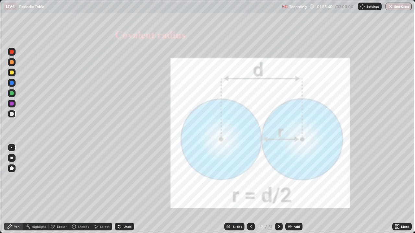
click at [9, 113] on div at bounding box center [12, 114] width 8 height 8
click at [276, 189] on icon at bounding box center [278, 226] width 5 height 5
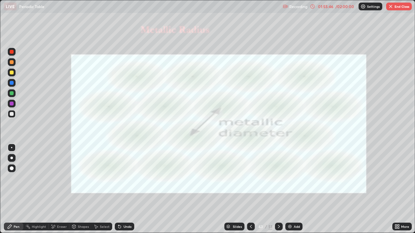
click at [278, 189] on icon at bounding box center [278, 226] width 5 height 5
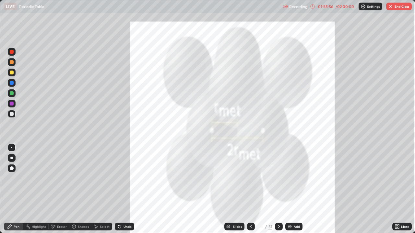
click at [278, 189] on icon at bounding box center [278, 226] width 5 height 5
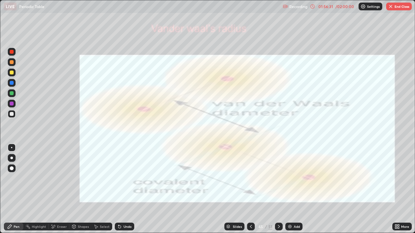
click at [13, 52] on div at bounding box center [12, 52] width 4 height 4
click at [13, 50] on div at bounding box center [12, 52] width 4 height 4
click at [13, 111] on div at bounding box center [12, 114] width 8 height 8
click at [11, 113] on div at bounding box center [12, 114] width 4 height 4
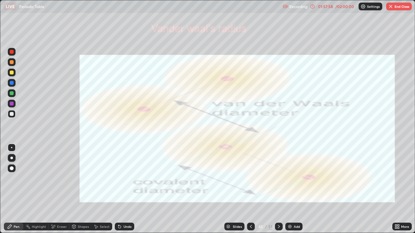
click at [340, 8] on div "/ 02:00:00" at bounding box center [345, 7] width 20 height 4
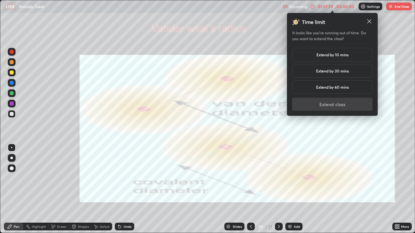
click at [339, 54] on h5 "Extend by 10 mins" at bounding box center [332, 55] width 32 height 6
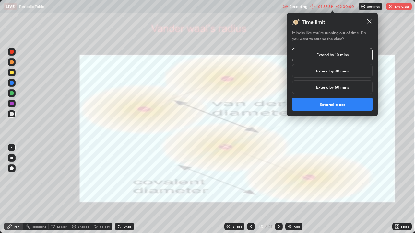
click at [337, 105] on button "Extend class" at bounding box center [332, 104] width 80 height 13
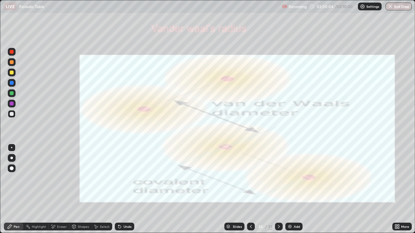
click at [278, 189] on icon at bounding box center [278, 226] width 5 height 5
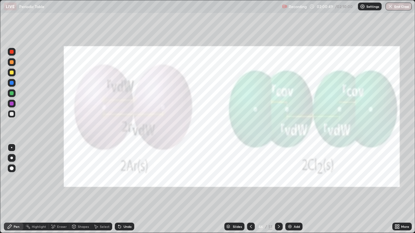
click at [294, 189] on div "Add" at bounding box center [297, 226] width 6 height 3
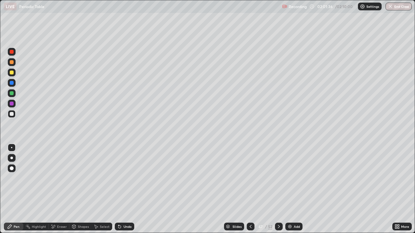
click at [279, 189] on div at bounding box center [279, 227] width 8 height 8
click at [278, 189] on icon at bounding box center [278, 226] width 5 height 5
click at [248, 189] on icon at bounding box center [250, 226] width 5 height 5
click at [278, 189] on icon at bounding box center [278, 226] width 5 height 5
click at [277, 189] on div at bounding box center [279, 226] width 8 height 13
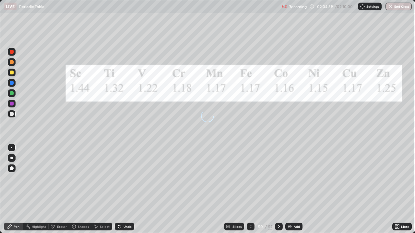
click at [279, 189] on div at bounding box center [279, 226] width 8 height 13
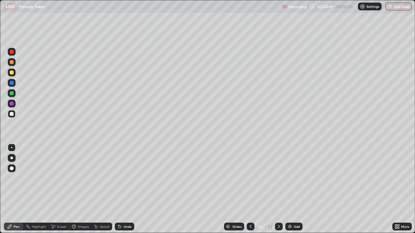
click at [250, 189] on icon at bounding box center [250, 226] width 5 height 5
click at [247, 189] on div at bounding box center [251, 227] width 8 height 8
click at [132, 189] on div "Undo" at bounding box center [124, 227] width 19 height 8
click at [119, 189] on icon at bounding box center [119, 227] width 3 height 3
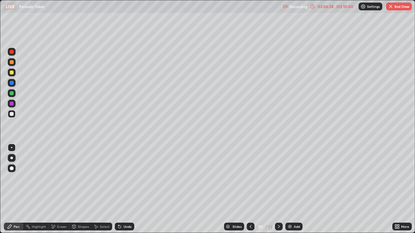
click at [121, 189] on icon at bounding box center [119, 226] width 5 height 5
click at [119, 189] on icon at bounding box center [119, 227] width 3 height 3
click at [83, 189] on div "Shapes" at bounding box center [83, 226] width 11 height 3
click at [15, 189] on div "Pen" at bounding box center [13, 227] width 19 height 8
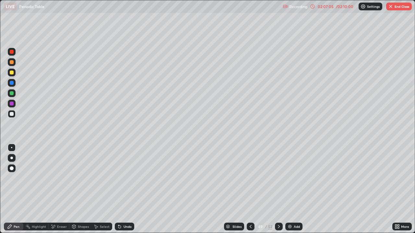
click at [56, 189] on div "Eraser" at bounding box center [59, 227] width 21 height 8
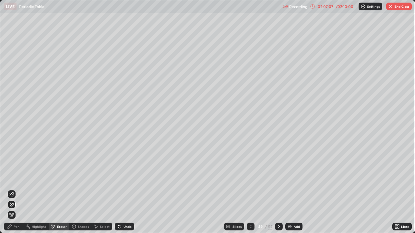
click at [10, 189] on icon at bounding box center [9, 226] width 5 height 5
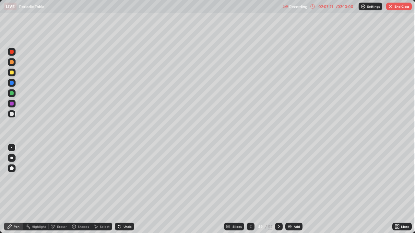
click at [59, 189] on div "Eraser" at bounding box center [62, 226] width 10 height 3
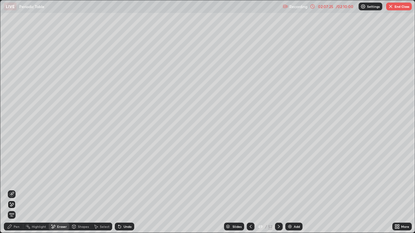
click at [17, 189] on div "Pen" at bounding box center [13, 227] width 19 height 8
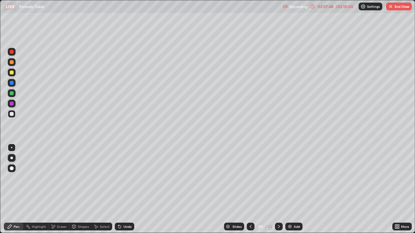
click at [58, 189] on div "Eraser" at bounding box center [62, 226] width 10 height 3
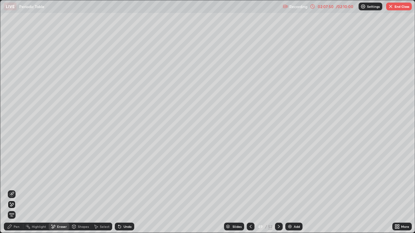
click at [18, 189] on div "Pen" at bounding box center [13, 227] width 19 height 8
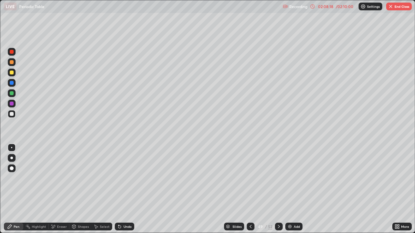
click at [298, 189] on div "Add" at bounding box center [297, 226] width 6 height 3
click at [125, 189] on div "Undo" at bounding box center [124, 227] width 19 height 8
click at [129, 189] on div "Undo" at bounding box center [127, 226] width 8 height 3
click at [127, 189] on div "Undo" at bounding box center [127, 226] width 8 height 3
click at [126, 189] on div "Undo" at bounding box center [127, 226] width 8 height 3
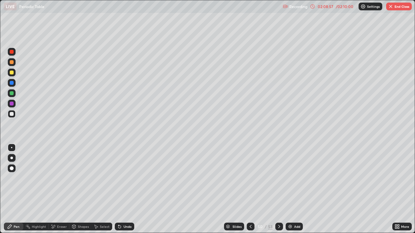
click at [11, 74] on div at bounding box center [12, 73] width 4 height 4
click at [10, 114] on div at bounding box center [12, 114] width 4 height 4
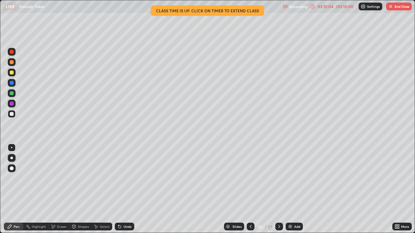
click at [123, 189] on div "Undo" at bounding box center [127, 226] width 8 height 3
click at [124, 189] on div "Undo" at bounding box center [127, 226] width 8 height 3
click at [123, 189] on div "Undo" at bounding box center [124, 227] width 19 height 8
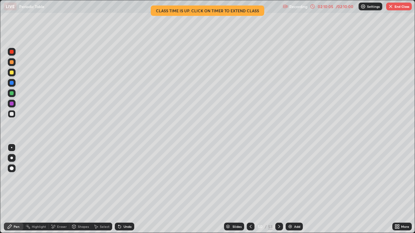
click at [125, 189] on div "Undo" at bounding box center [124, 227] width 19 height 8
click at [127, 189] on div "Undo" at bounding box center [124, 227] width 19 height 8
click at [9, 52] on div at bounding box center [12, 52] width 8 height 8
click at [130, 189] on div "Undo" at bounding box center [127, 226] width 8 height 3
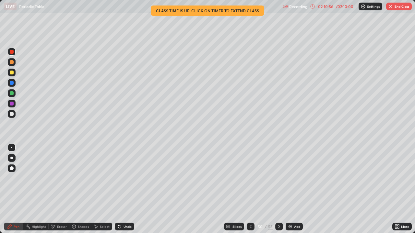
click at [249, 189] on div at bounding box center [251, 227] width 8 height 8
click at [275, 189] on div at bounding box center [279, 227] width 8 height 8
click at [64, 189] on div "Eraser" at bounding box center [62, 226] width 10 height 3
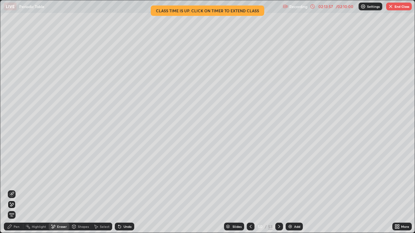
click at [399, 8] on button "End Class" at bounding box center [399, 7] width 26 height 8
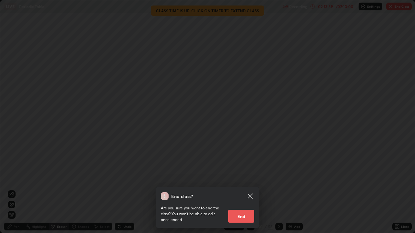
click at [243, 189] on button "End" at bounding box center [241, 216] width 26 height 13
